Goal: Find specific page/section: Find specific page/section

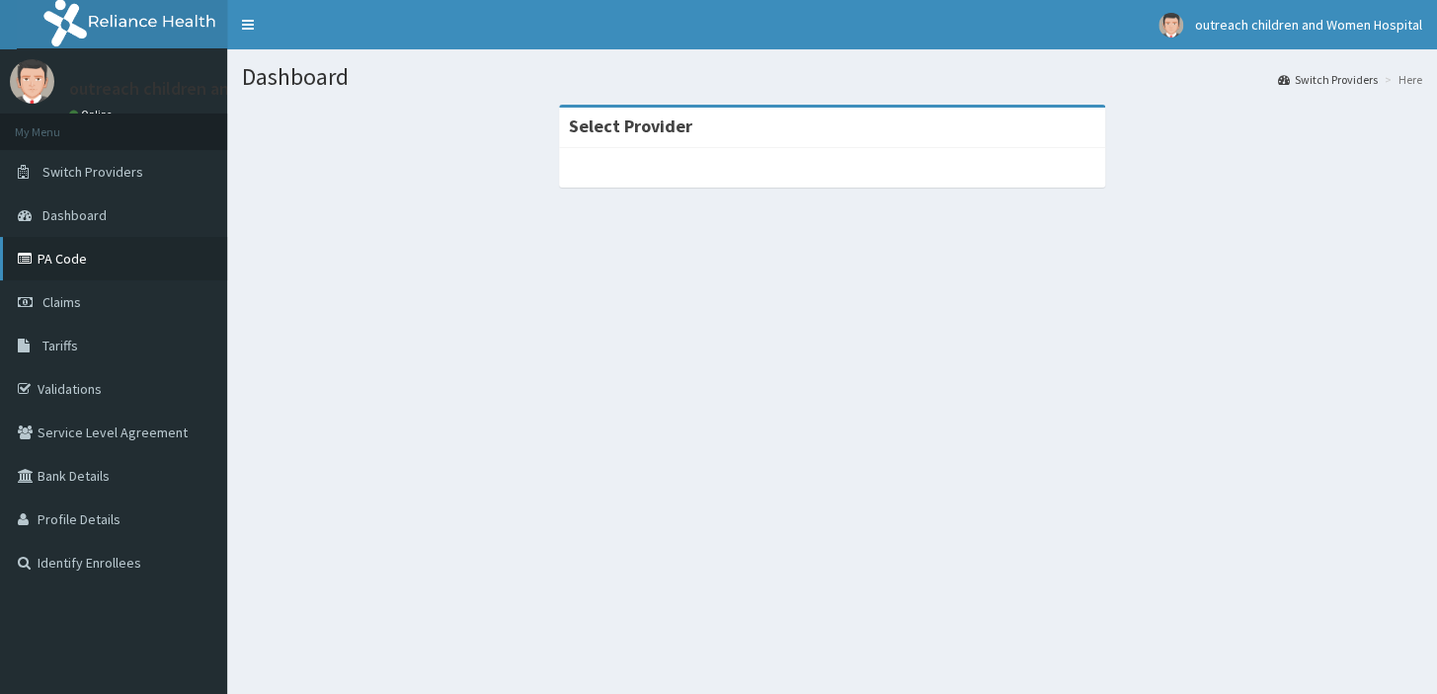
click at [114, 257] on link "PA Code" at bounding box center [113, 258] width 227 height 43
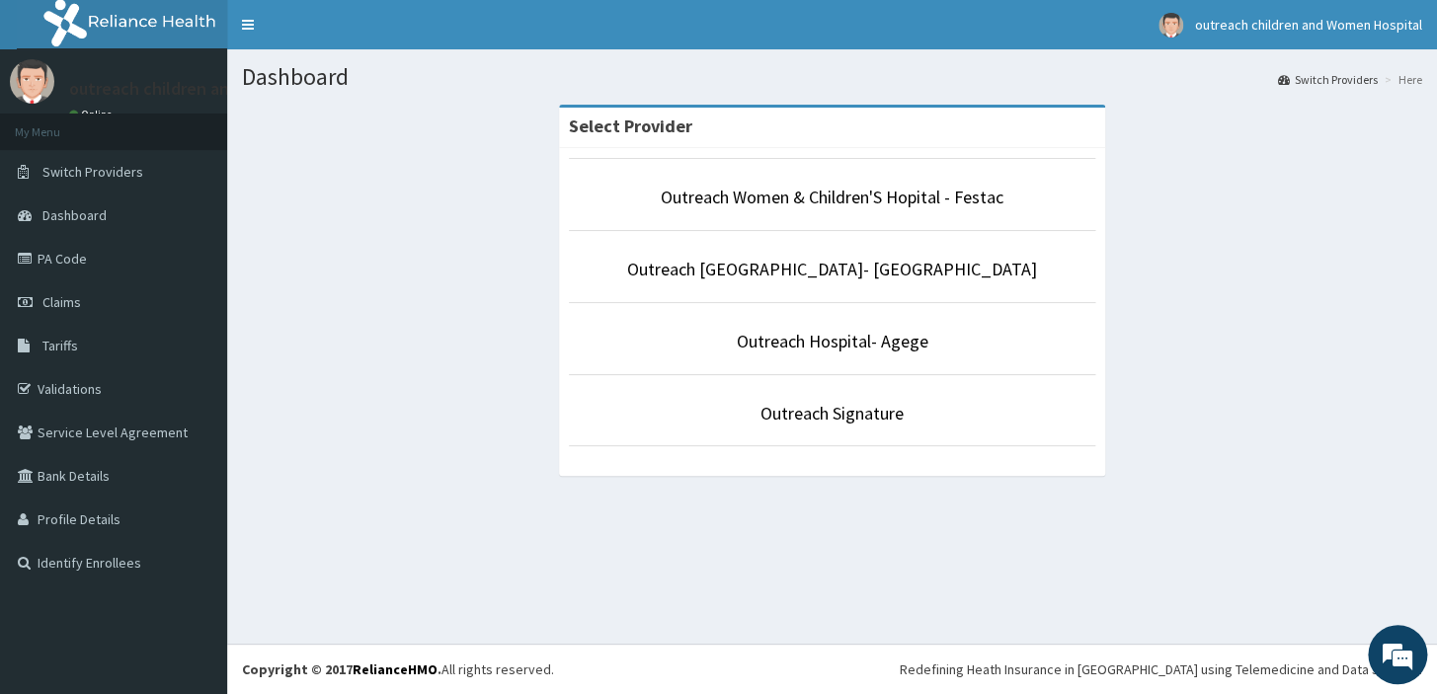
click at [1055, 189] on p "Outreach Women & Children'S Hopital - Festac" at bounding box center [832, 198] width 526 height 26
click at [937, 199] on link "Outreach Women & Children'S Hopital - Festac" at bounding box center [832, 197] width 343 height 23
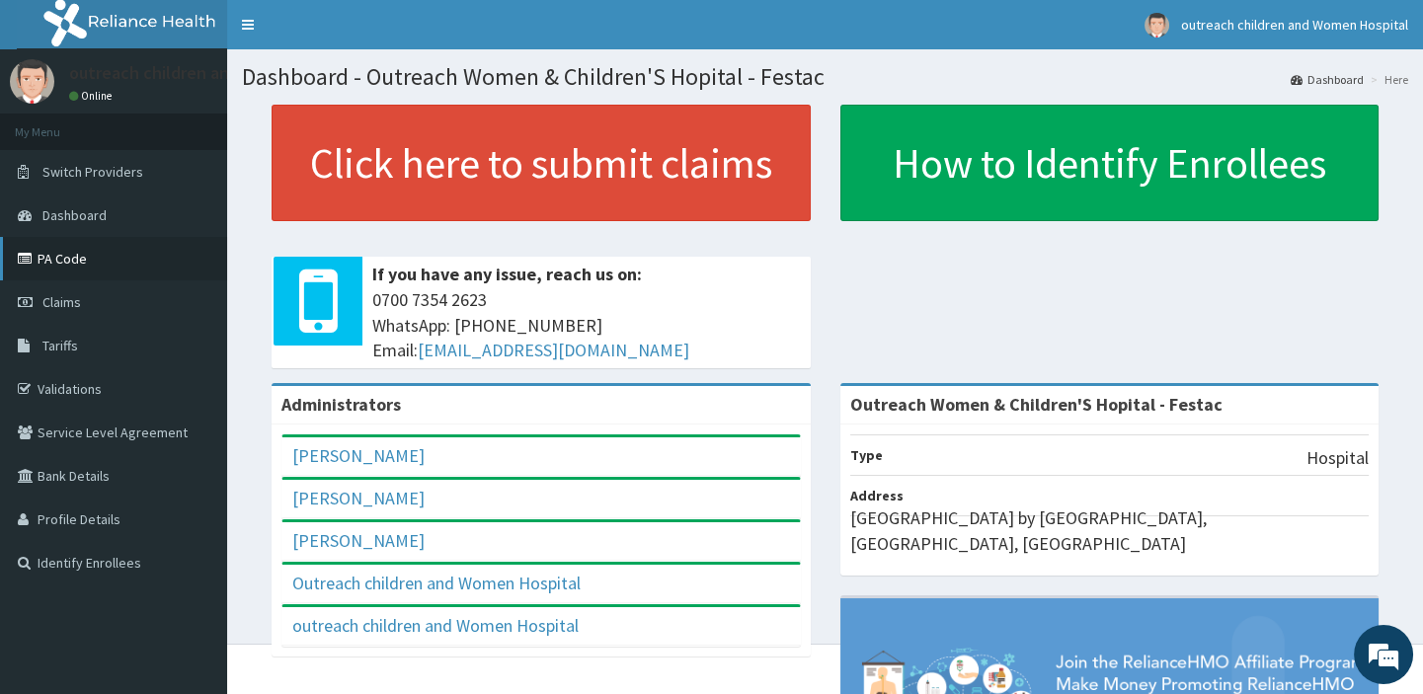
click at [53, 259] on link "PA Code" at bounding box center [113, 258] width 227 height 43
